Goal: Find specific page/section: Find specific page/section

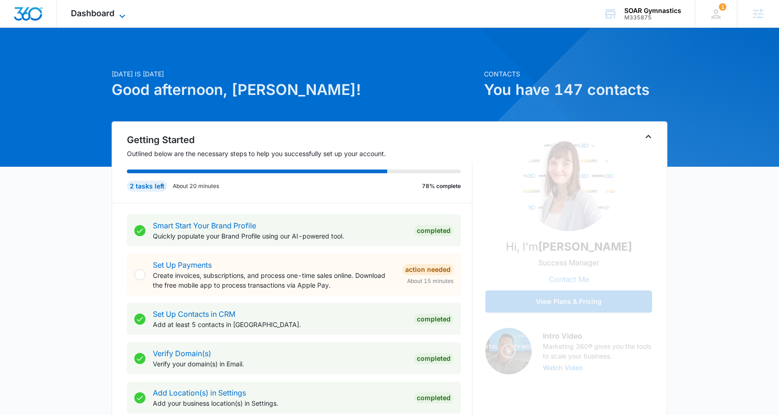
click at [105, 14] on span "Dashboard" at bounding box center [93, 13] width 44 height 10
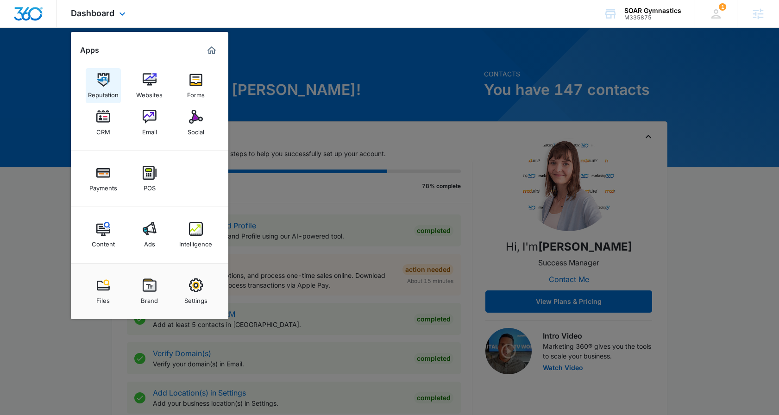
click at [105, 83] on img at bounding box center [103, 80] width 14 height 14
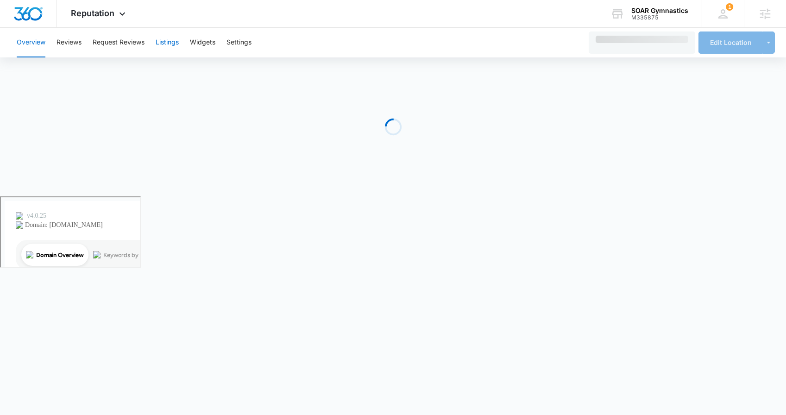
click at [174, 44] on button "Listings" at bounding box center [167, 43] width 23 height 30
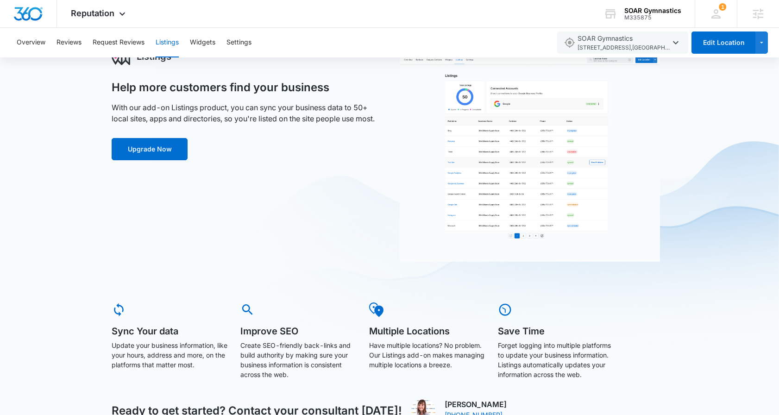
scroll to position [48, 0]
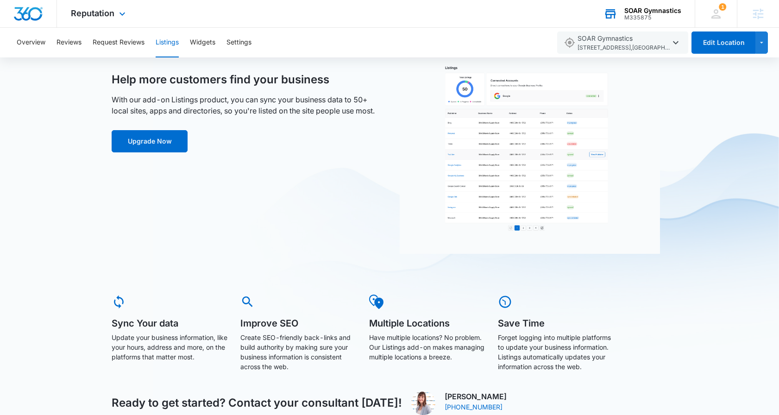
click at [635, 16] on div "M335875" at bounding box center [652, 17] width 57 height 6
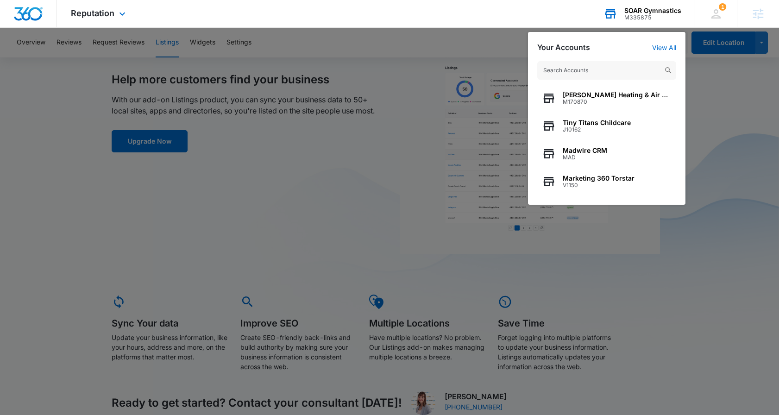
click at [585, 74] on input "text" at bounding box center [606, 70] width 139 height 19
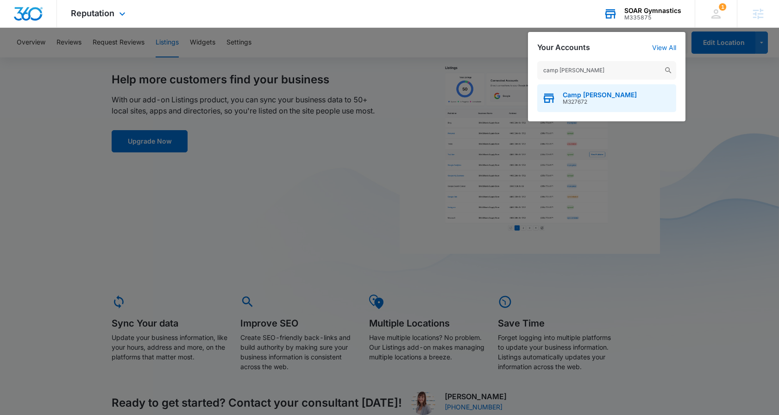
type input "camp caudle"
click at [576, 92] on span "Camp Caudle" at bounding box center [600, 94] width 74 height 7
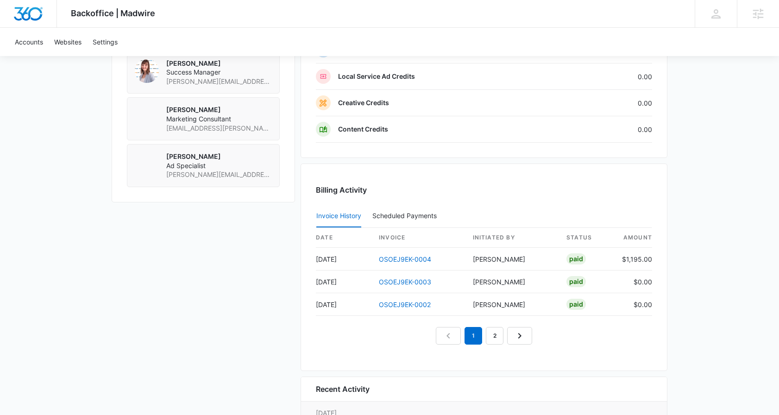
scroll to position [823, 0]
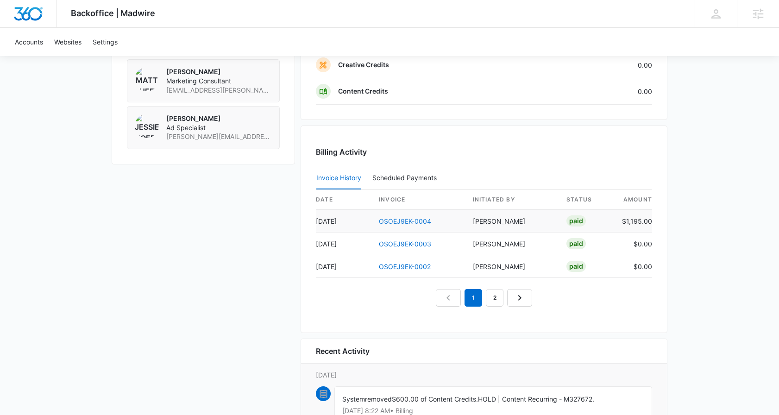
click at [394, 221] on link "OSOEJ9EK-0004" at bounding box center [405, 221] width 52 height 8
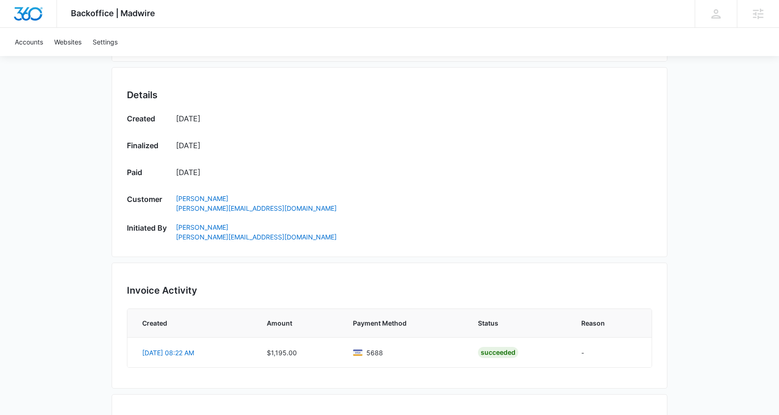
scroll to position [535, 0]
